Goal: Book appointment/travel/reservation

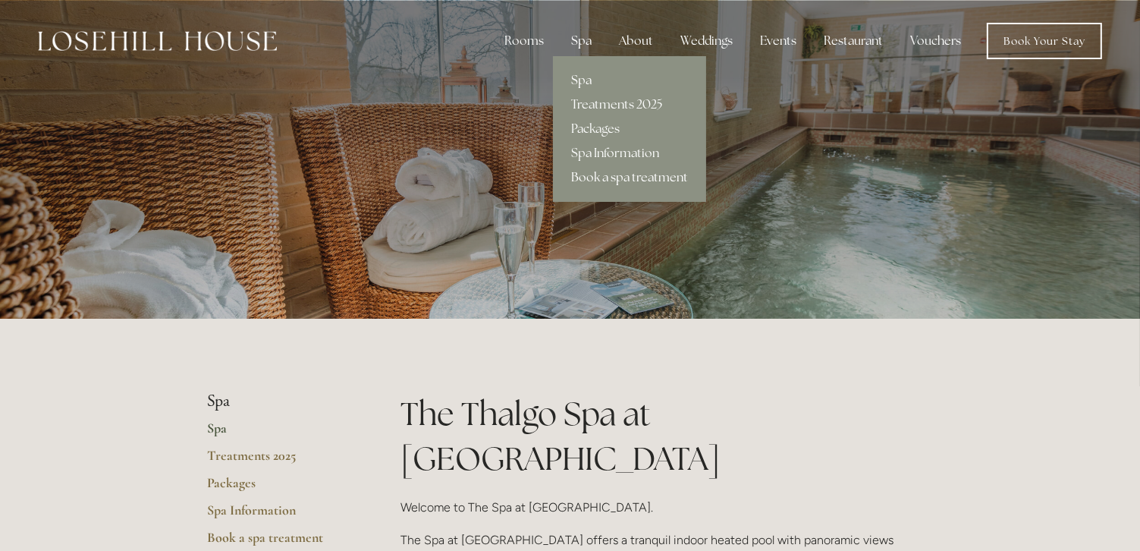
click at [614, 179] on link "Book a spa treatment" at bounding box center [629, 177] width 153 height 24
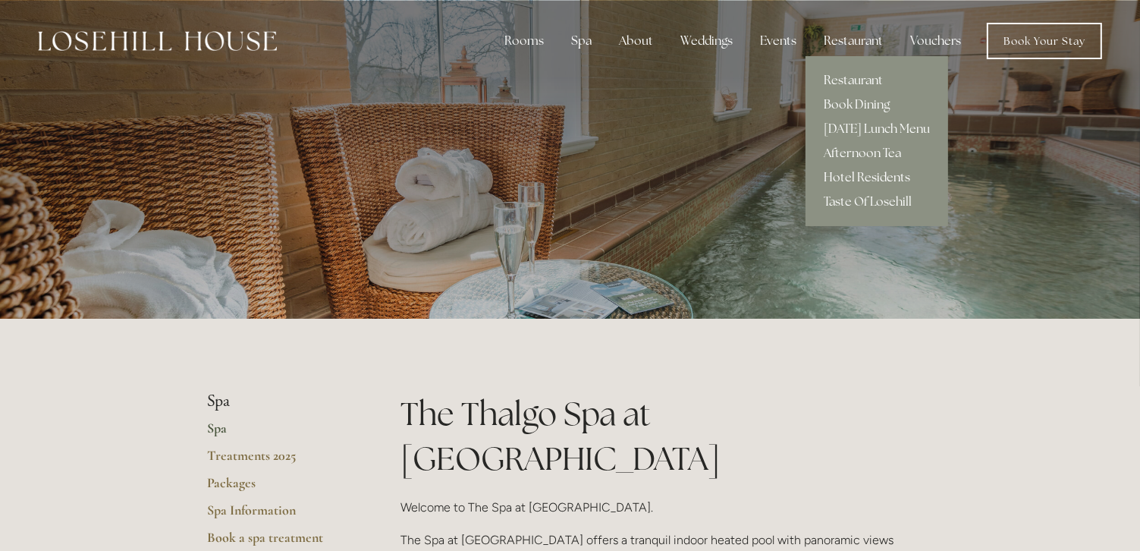
click at [848, 177] on link "Hotel Residents" at bounding box center [876, 177] width 143 height 24
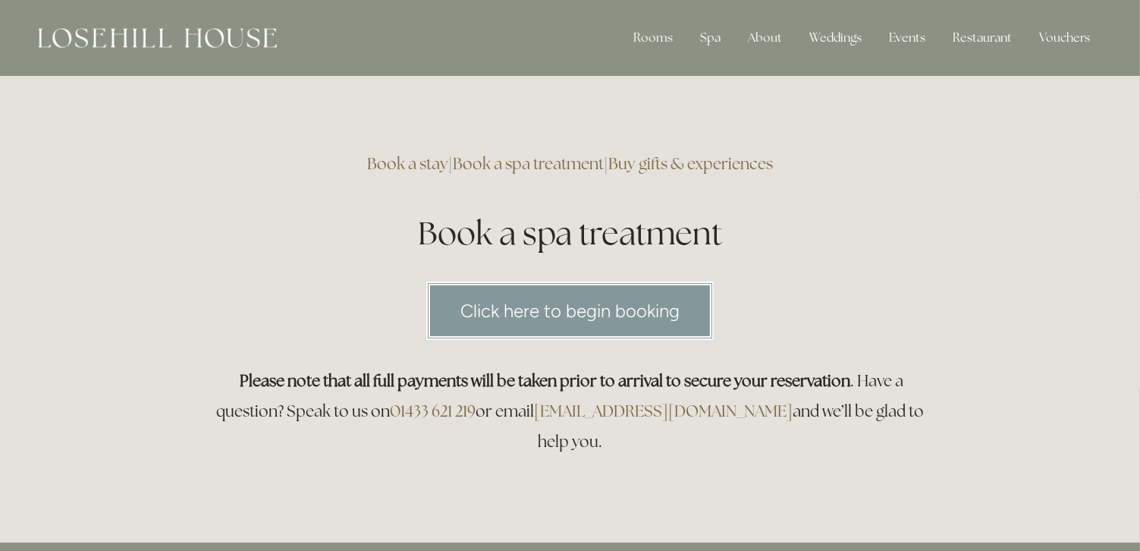
click at [580, 309] on link "Click here to begin booking" at bounding box center [569, 310] width 287 height 58
click at [588, 318] on link "Click here to begin booking" at bounding box center [569, 310] width 287 height 58
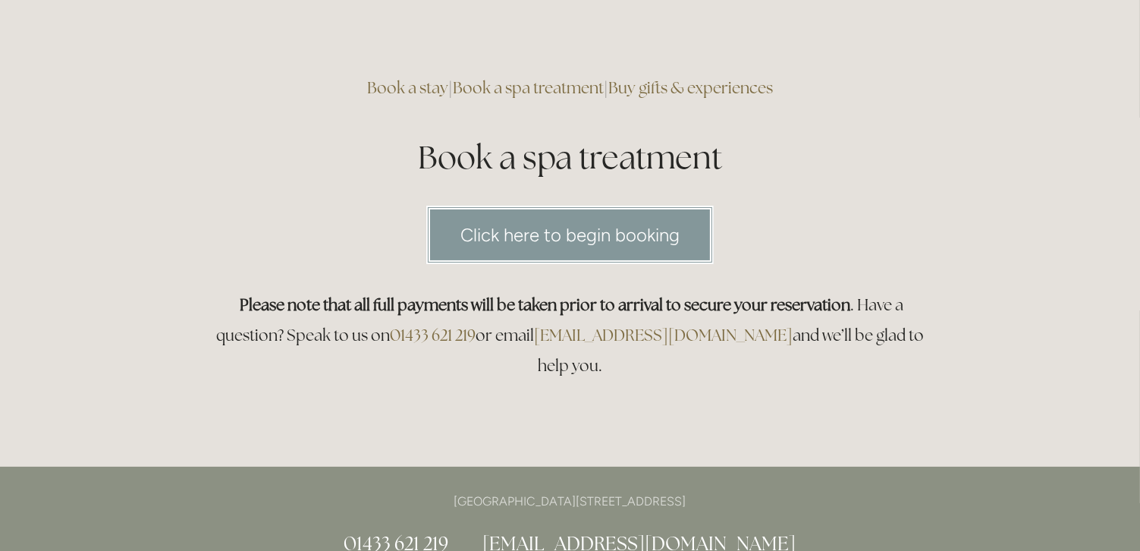
scroll to position [228, 0]
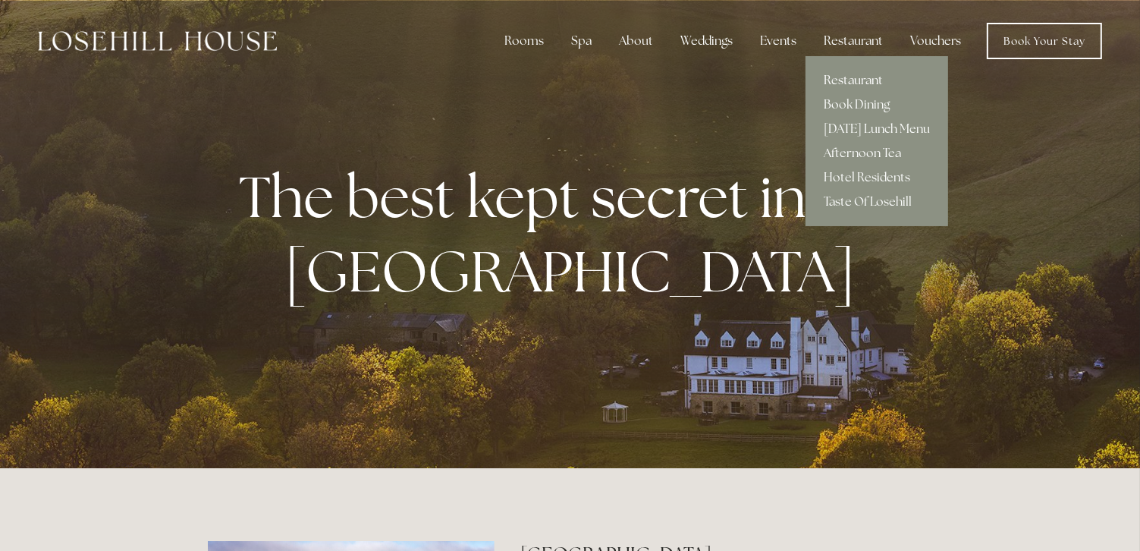
click at [859, 77] on link "Restaurant" at bounding box center [876, 80] width 143 height 24
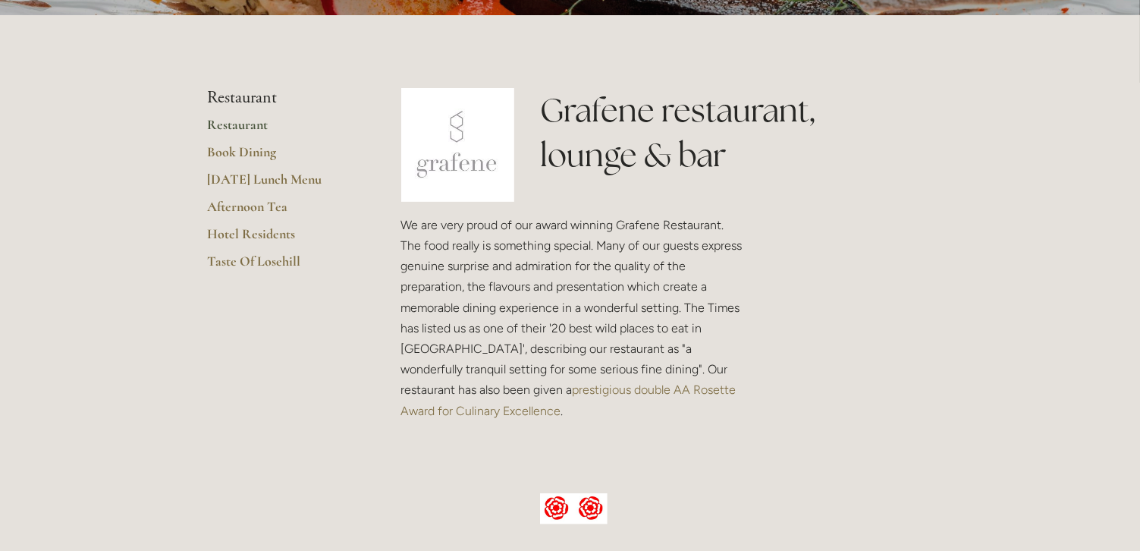
scroll to position [379, 0]
